Goal: Task Accomplishment & Management: Manage account settings

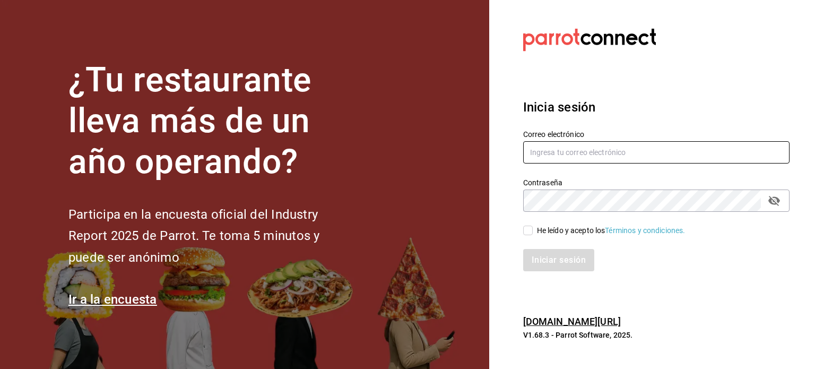
type input "[PERSON_NAME][EMAIL_ADDRESS][PERSON_NAME][DOMAIN_NAME]"
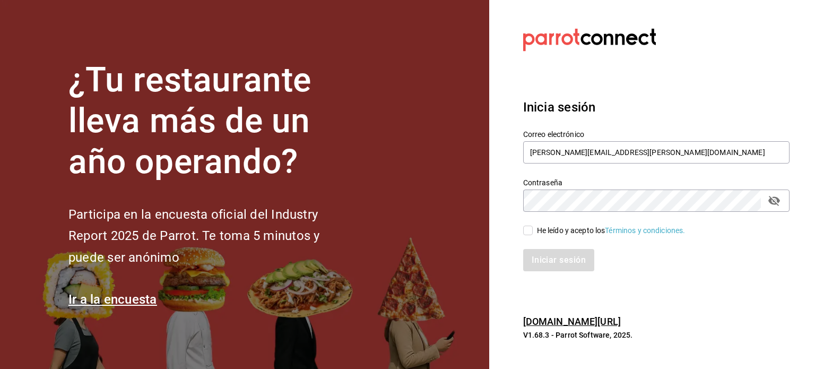
click at [525, 228] on input "He leído y acepto los Términos y condiciones." at bounding box center [528, 230] width 10 height 10
checkbox input "true"
click at [549, 251] on button "Iniciar sesión" at bounding box center [559, 260] width 72 height 22
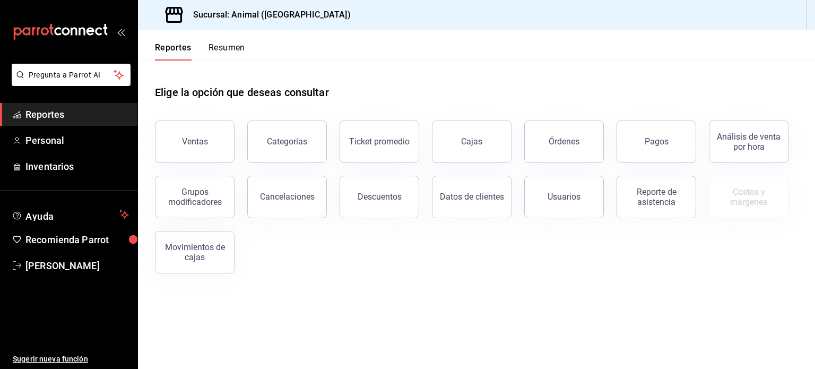
click at [224, 20] on h3 "Sucursal: Animal (Tijuana)" at bounding box center [268, 14] width 166 height 13
click at [179, 14] on icon at bounding box center [174, 15] width 18 height 16
click at [251, 13] on h3 "Sucursal: Animal (Tijuana)" at bounding box center [268, 14] width 166 height 13
click at [806, 13] on div "Sucursal: Animal (Tijuana)" at bounding box center [476, 15] width 677 height 30
click at [21, 146] on span "mailbox folders" at bounding box center [17, 140] width 8 height 13
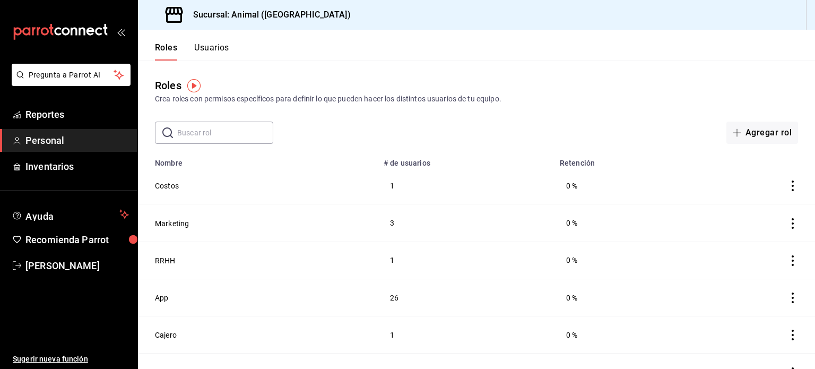
click at [174, 21] on icon at bounding box center [174, 15] width 18 height 16
